Goal: Task Accomplishment & Management: Manage account settings

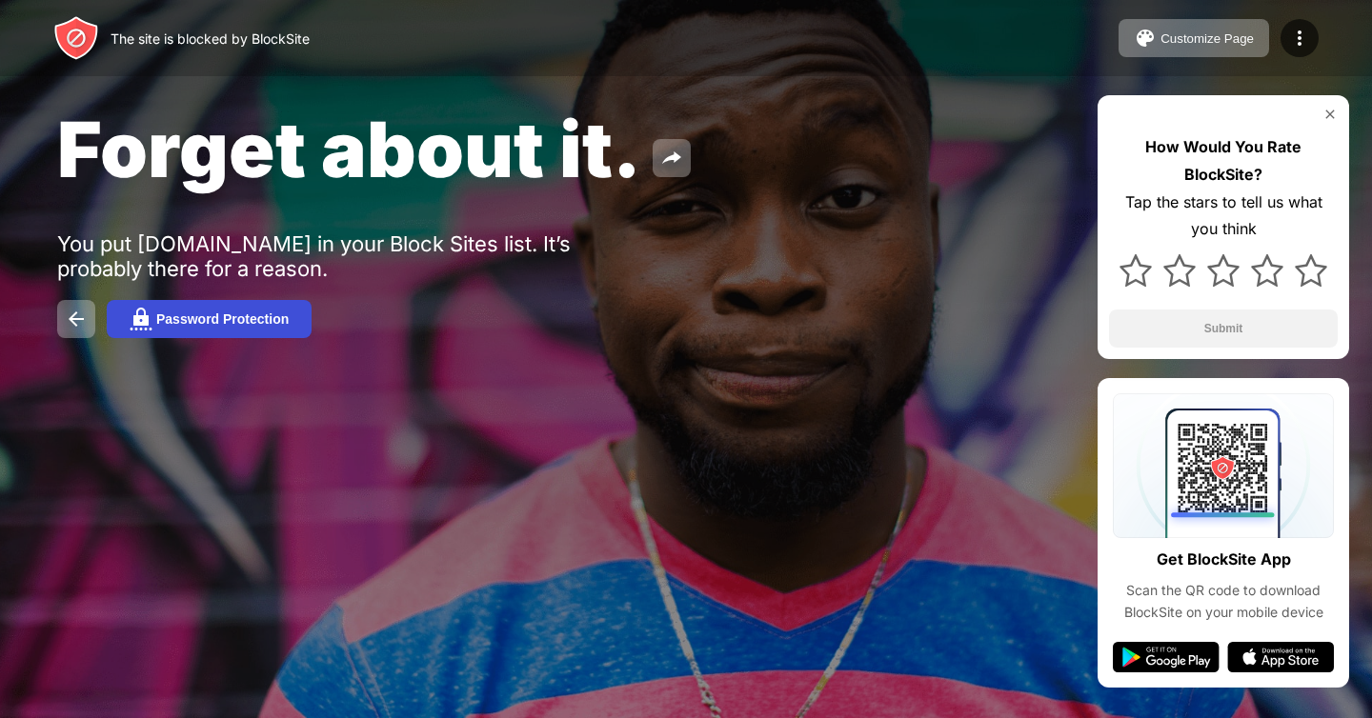
click at [169, 309] on button "Password Protection" at bounding box center [209, 319] width 205 height 38
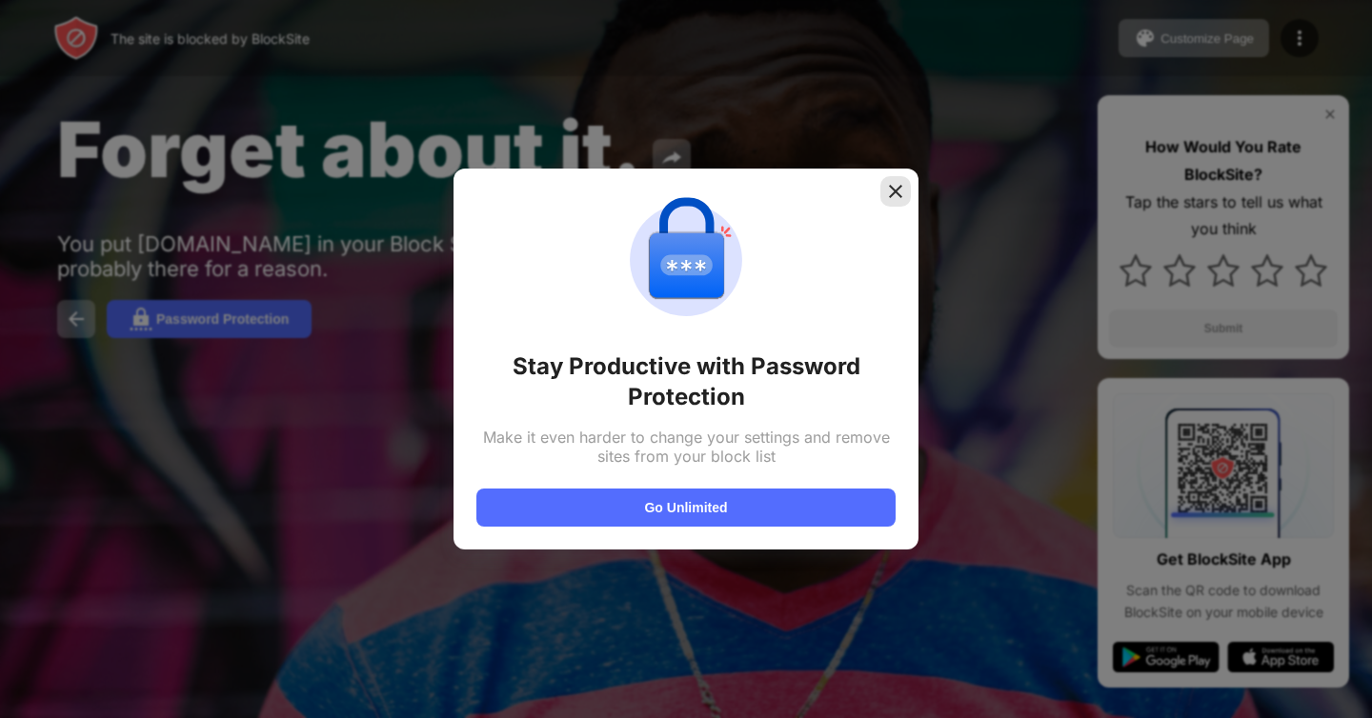
click at [894, 193] on img at bounding box center [895, 191] width 19 height 19
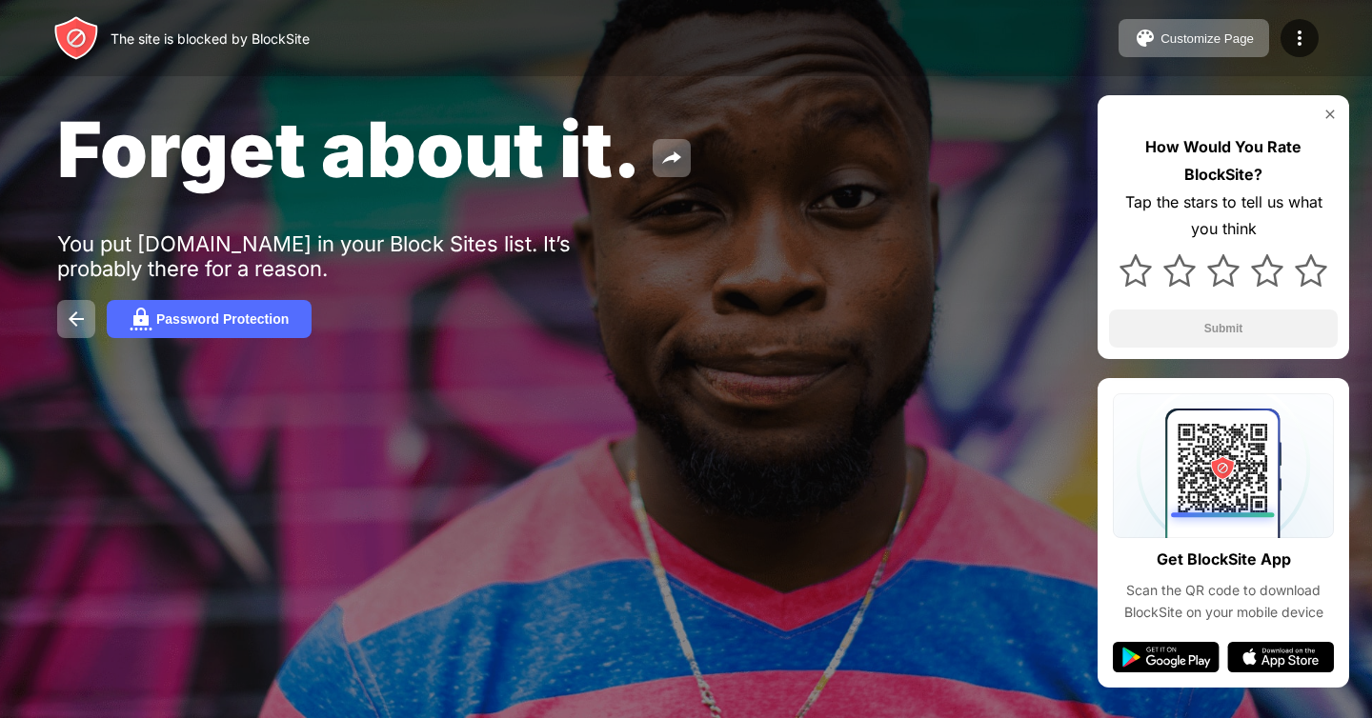
click at [1332, 119] on img at bounding box center [1329, 114] width 15 height 15
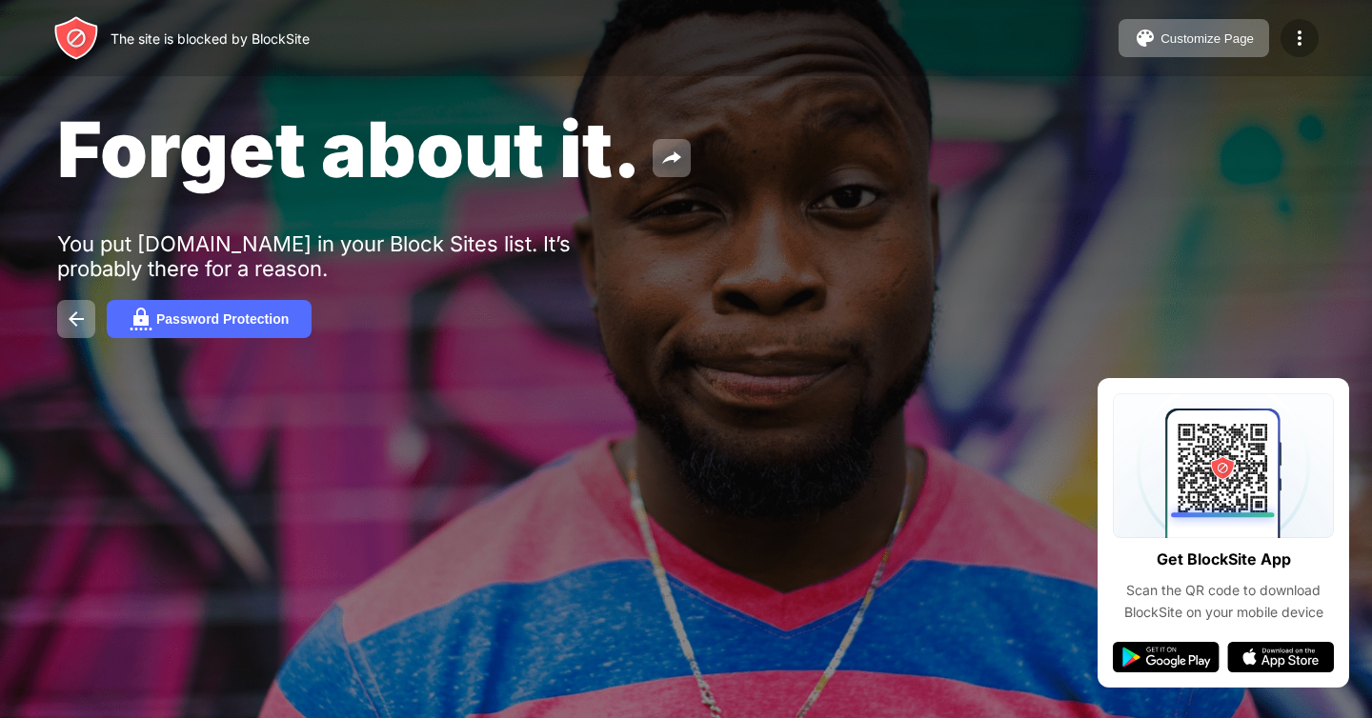
click at [1304, 36] on img at bounding box center [1299, 38] width 23 height 23
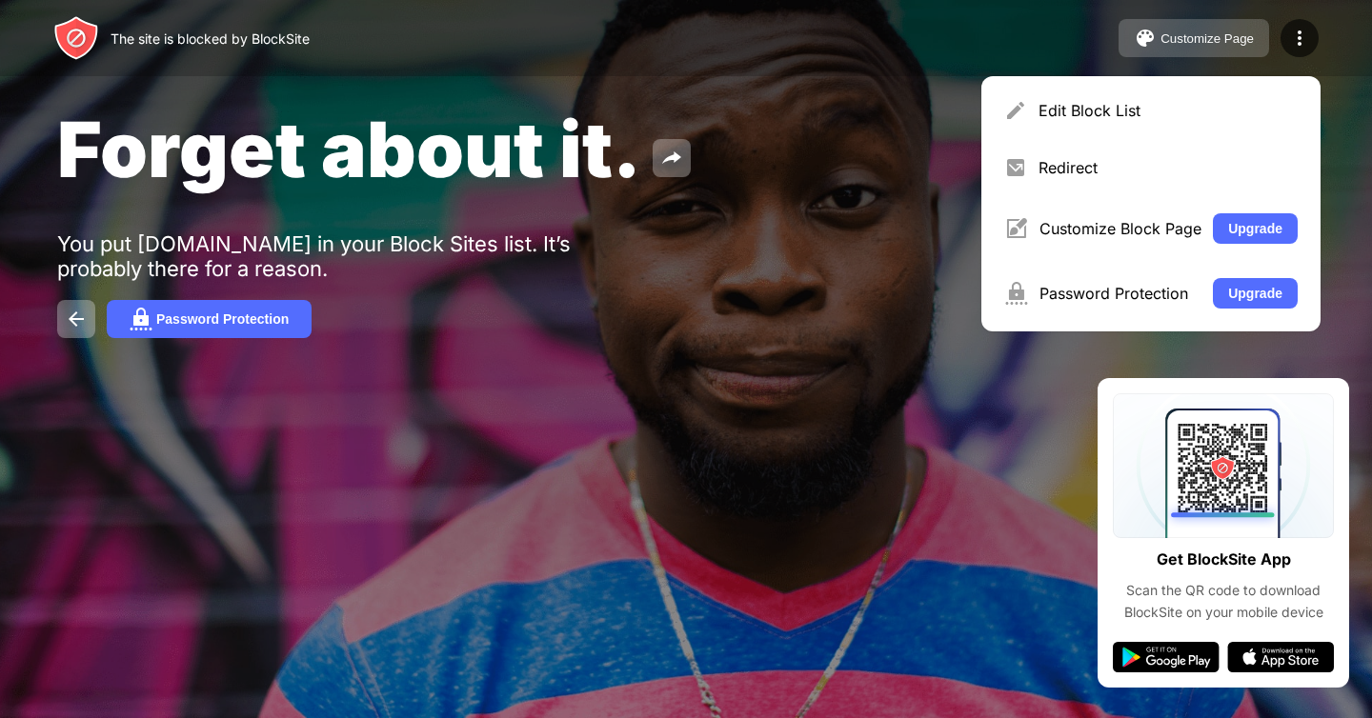
click at [1209, 49] on button "Customize Page" at bounding box center [1193, 38] width 151 height 38
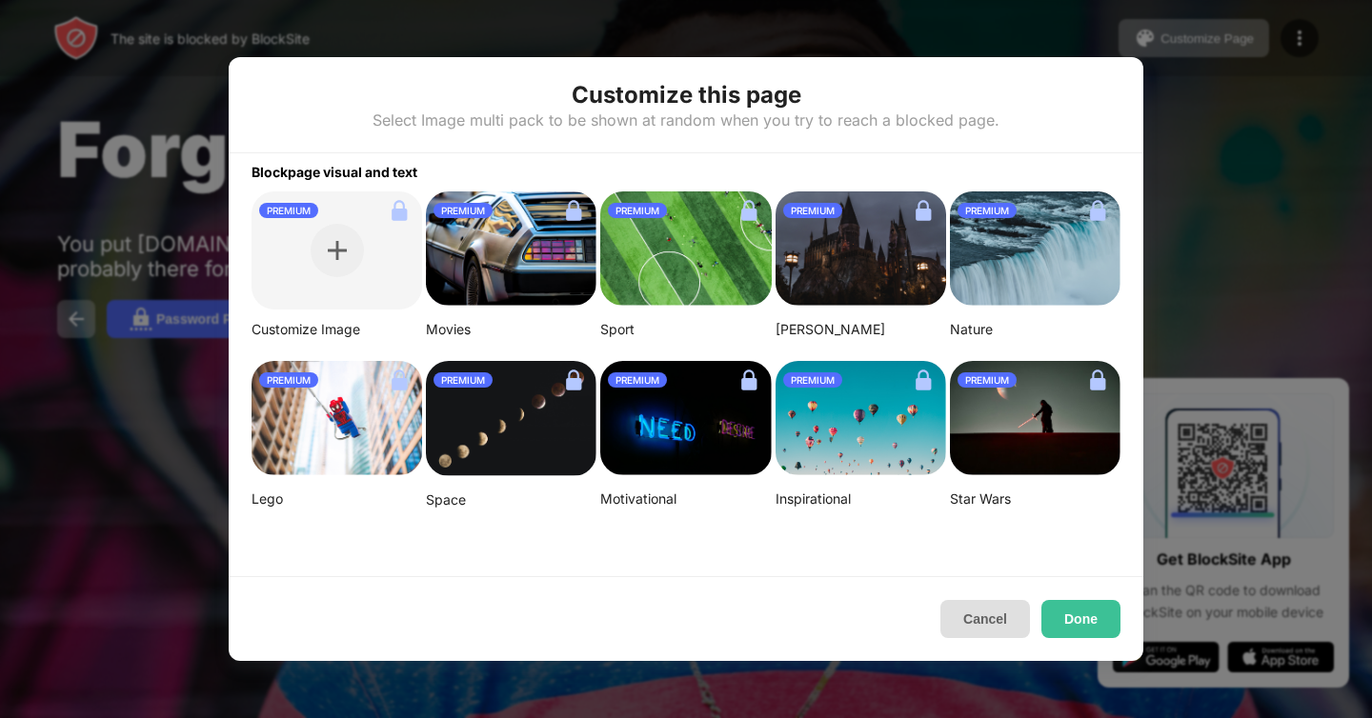
click at [995, 619] on button "Cancel" at bounding box center [985, 619] width 90 height 38
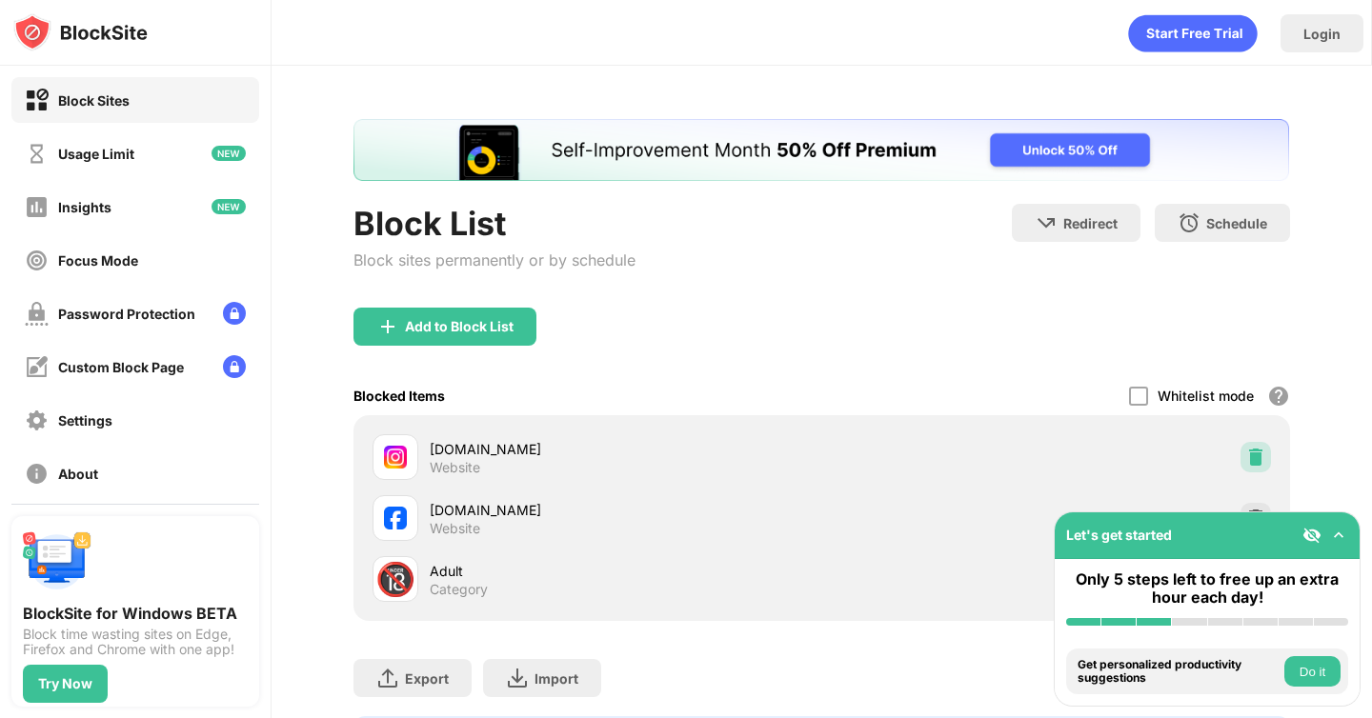
click at [1257, 454] on img at bounding box center [1255, 457] width 19 height 19
